Goal: Task Accomplishment & Management: Complete application form

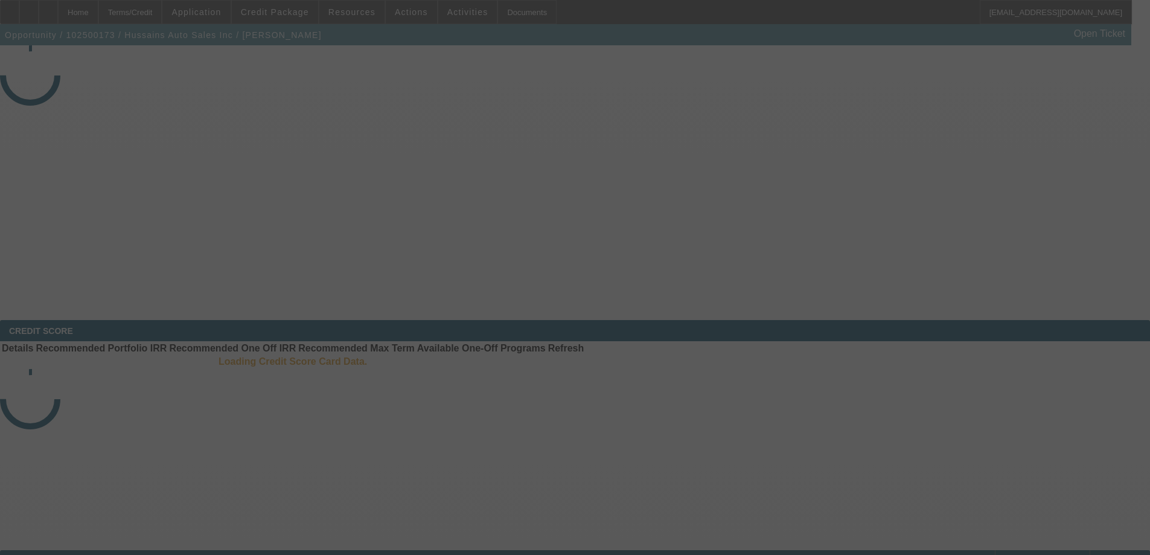
select select "3"
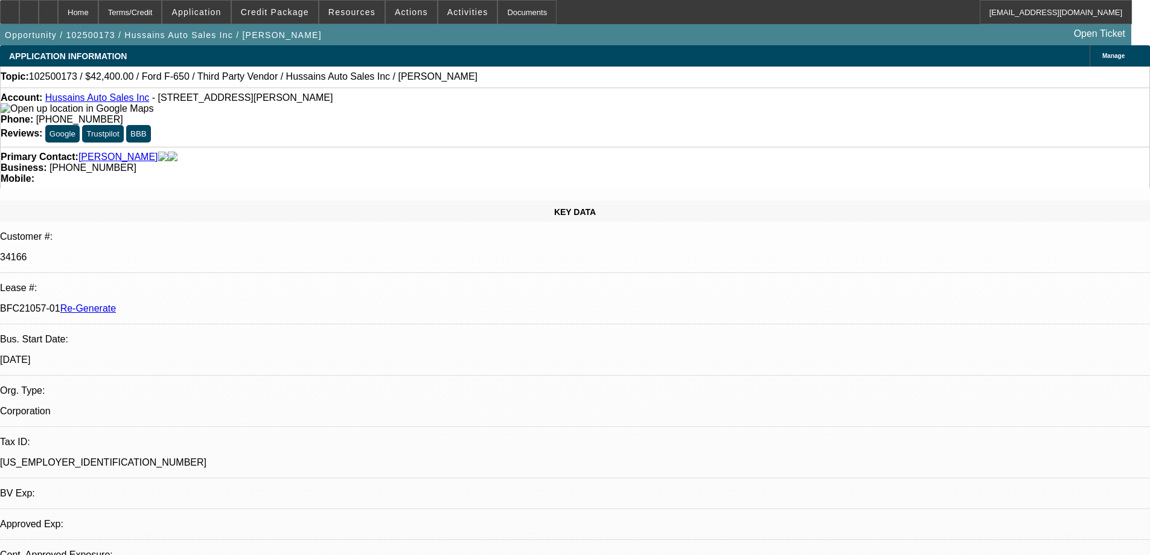
select select "0"
select select "1"
select select "6"
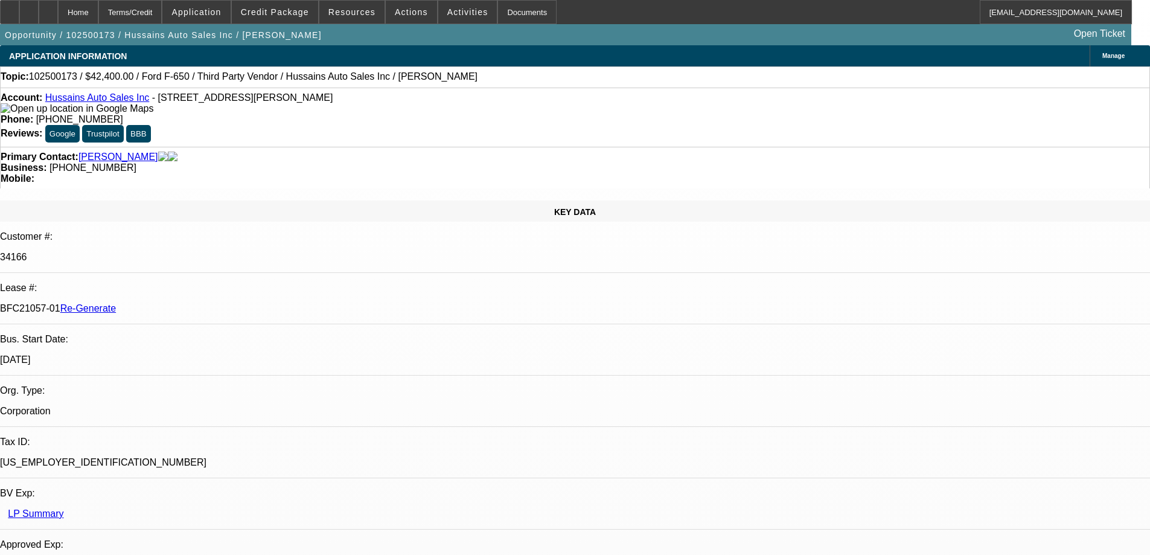
scroll to position [242, 0]
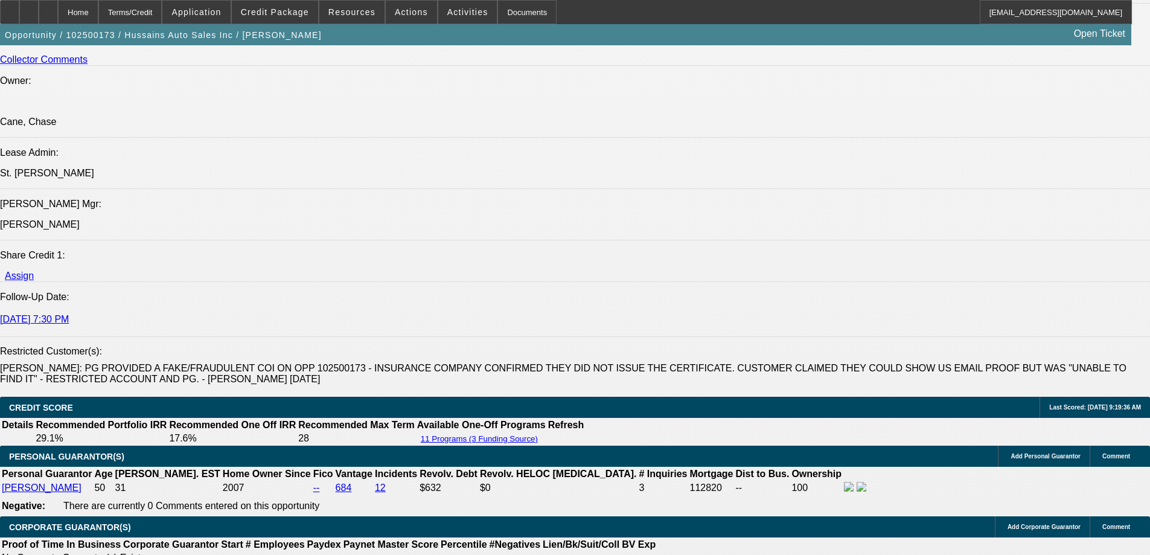
scroll to position [1630, 0]
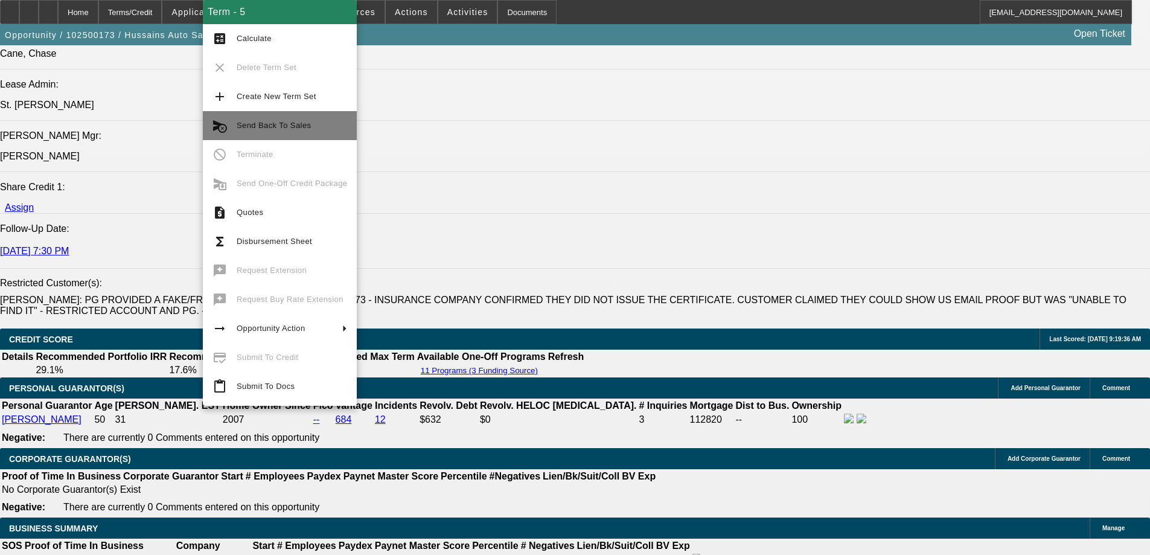
click at [257, 122] on span "Send Back To Sales" at bounding box center [274, 125] width 74 height 9
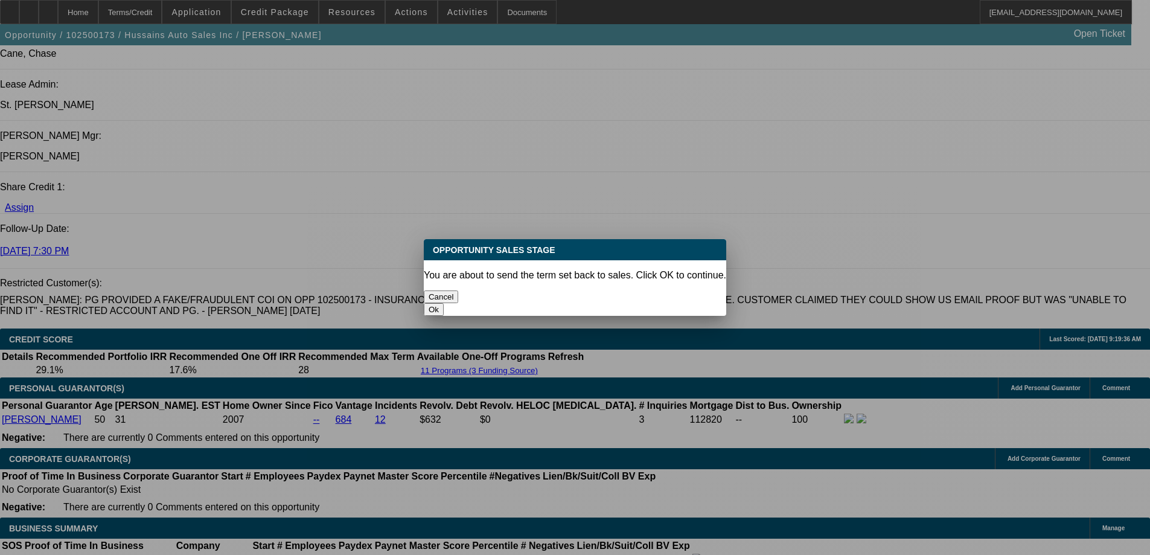
scroll to position [0, 0]
click at [444, 303] on button "Ok" at bounding box center [434, 309] width 20 height 13
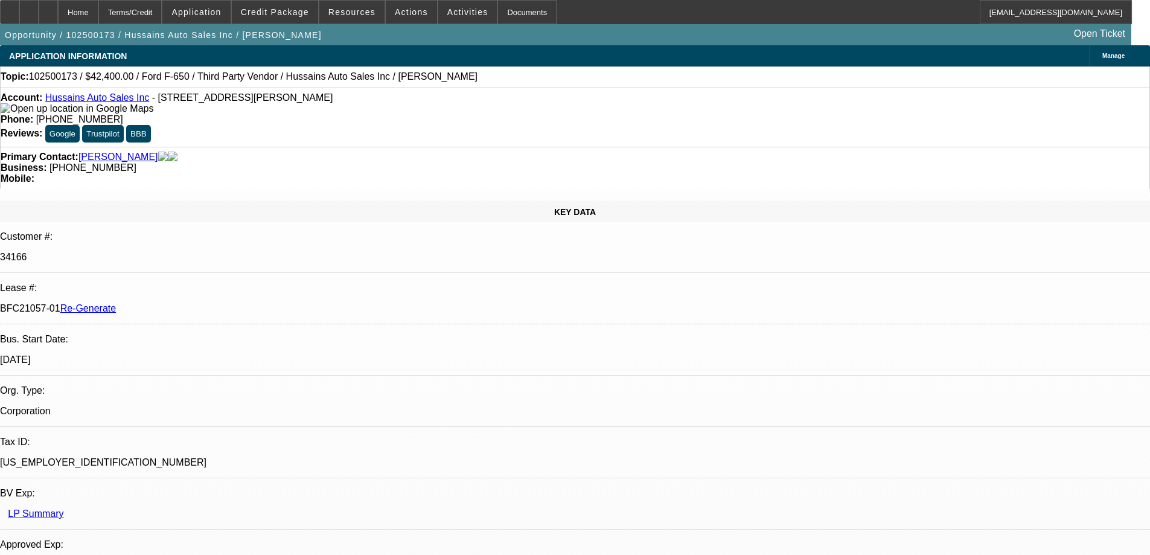
type textarea "insurance fraud issue"
